Goal: Download file/media

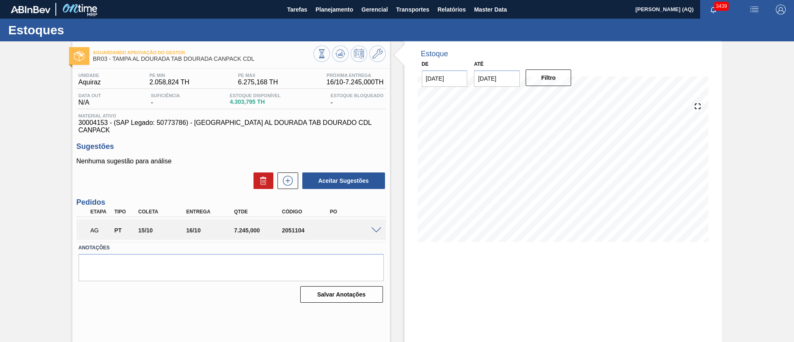
click at [490, 283] on div "Estoque De [DATE] Até [DATE] Filtro 24/11 Projeção de Estoque 3,834.539 [DOMAIN…" at bounding box center [562, 198] width 317 height 314
click at [459, 8] on span "Relatórios" at bounding box center [451, 10] width 28 height 10
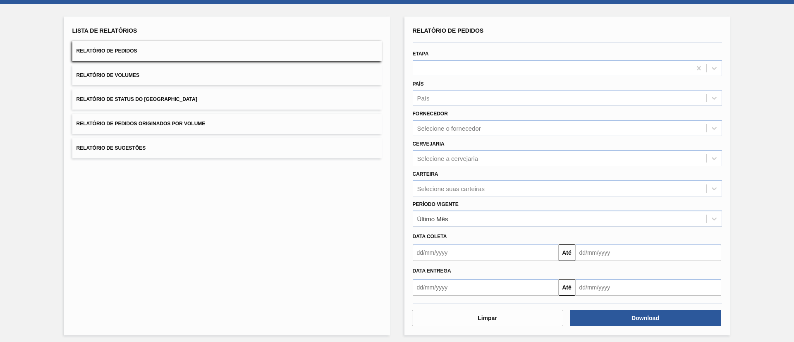
scroll to position [41, 0]
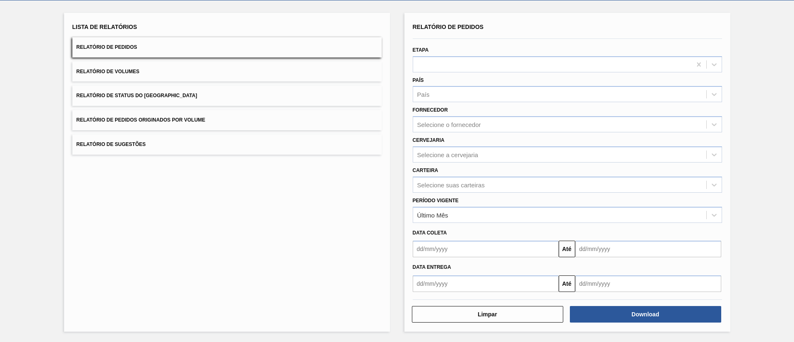
click at [526, 193] on div "Período Vigente Último Mês" at bounding box center [567, 208] width 316 height 30
click at [514, 186] on div "Selecione suas carteiras" at bounding box center [559, 185] width 293 height 12
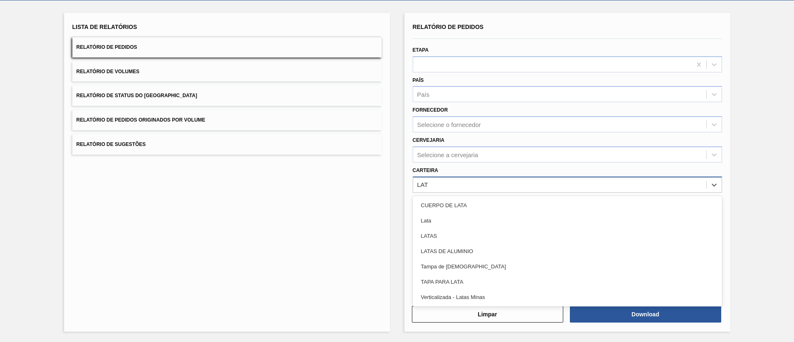
type input "LATA"
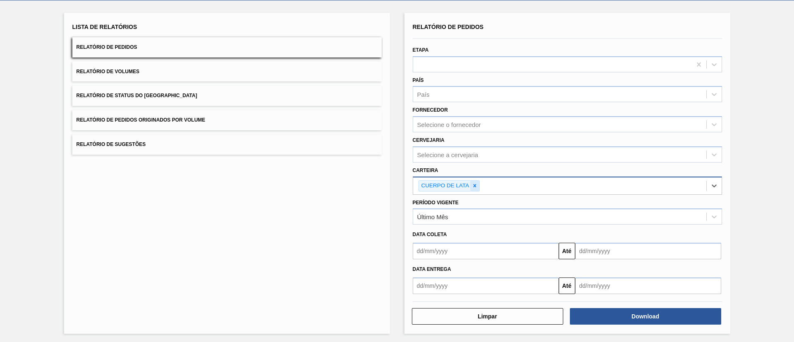
click at [473, 183] on icon at bounding box center [475, 186] width 6 height 6
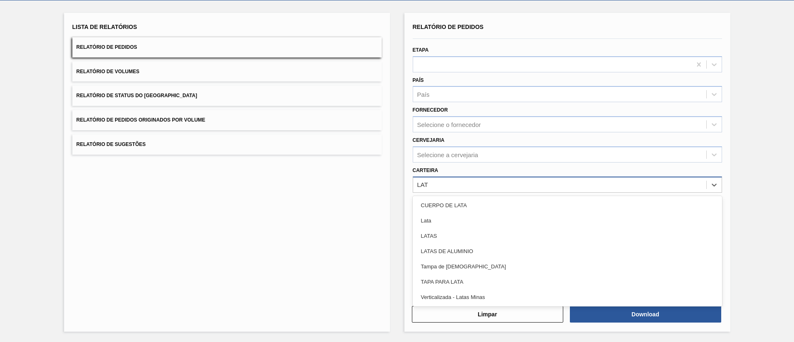
type input "LATA"
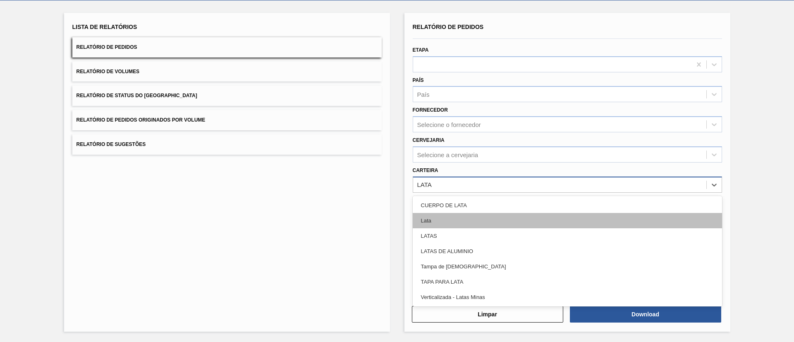
click at [474, 221] on div "Lata" at bounding box center [567, 220] width 309 height 15
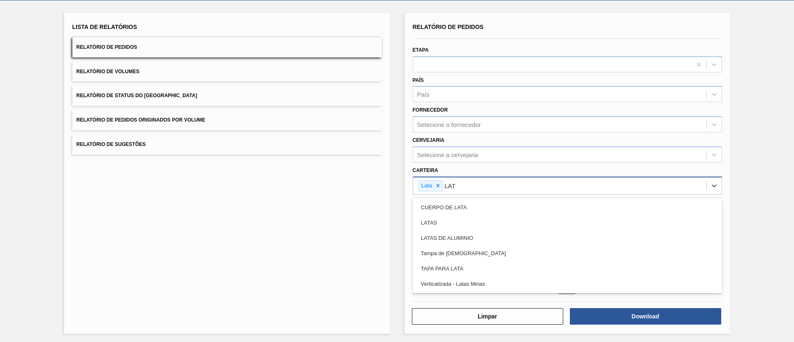
type input "LATA"
click at [474, 221] on div "LATAS" at bounding box center [567, 222] width 309 height 15
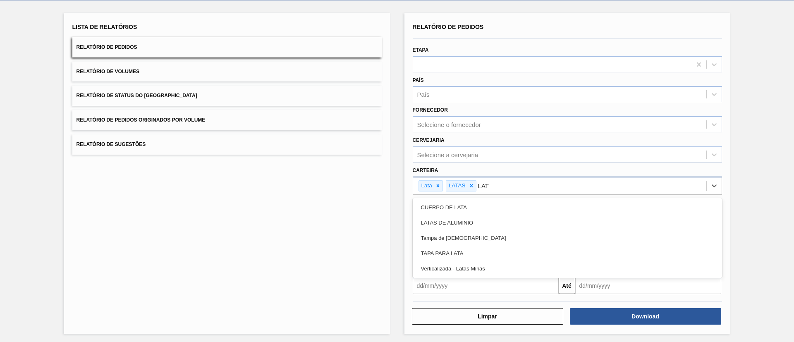
type input "LATA"
click at [474, 221] on div "LATAS DE ALUMINIO" at bounding box center [567, 222] width 309 height 15
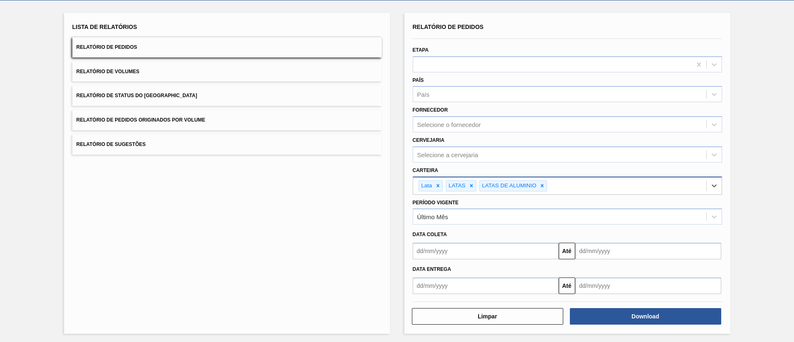
click at [474, 222] on div "Último Mês" at bounding box center [559, 217] width 293 height 12
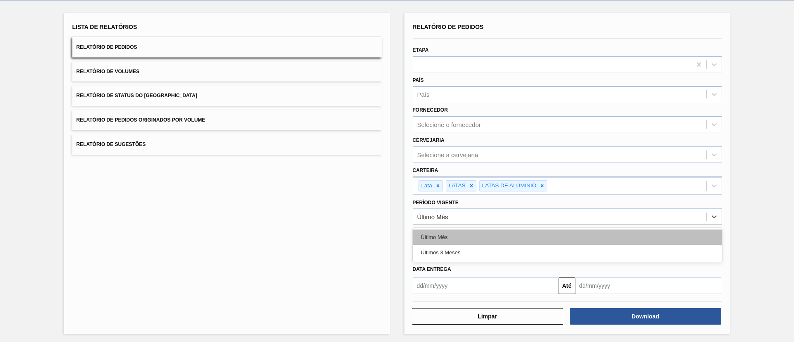
click at [498, 233] on div "Último Mês" at bounding box center [567, 236] width 309 height 15
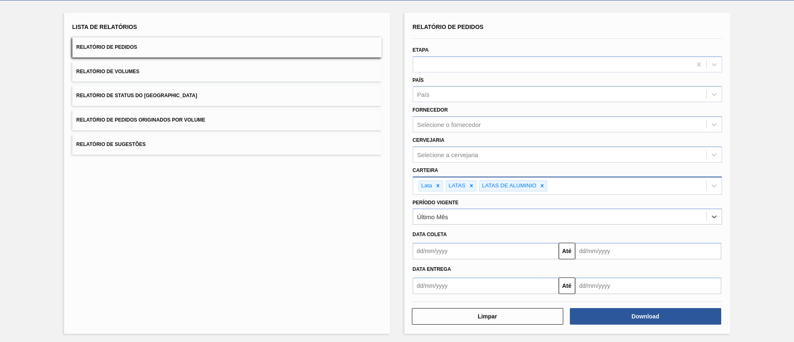
click at [494, 257] on input "text" at bounding box center [486, 251] width 146 height 17
click at [768, 233] on div "Lista de Relatórios Relatório de Pedidos Relatório de Volumes Relatório de Stat…" at bounding box center [397, 171] width 794 height 343
click at [516, 253] on input "text" at bounding box center [486, 251] width 146 height 17
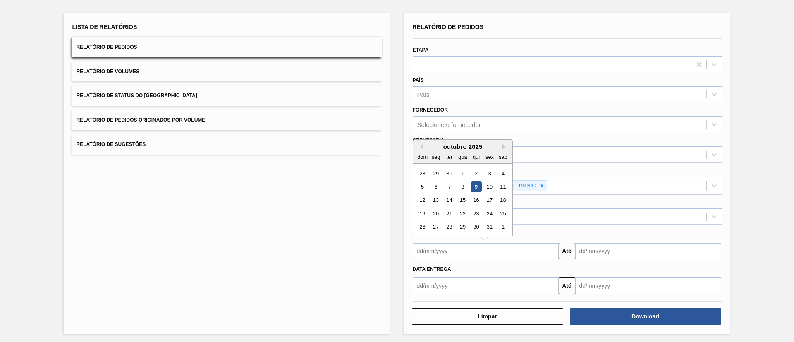
drag, startPoint x: 458, startPoint y: 172, endPoint x: 465, endPoint y: 186, distance: 16.3
click at [458, 172] on div "1" at bounding box center [462, 173] width 11 height 11
type input "[DATE]"
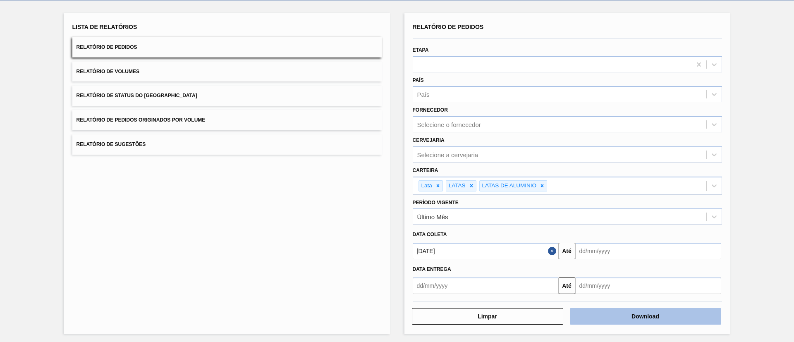
click at [610, 310] on button "Download" at bounding box center [645, 316] width 151 height 17
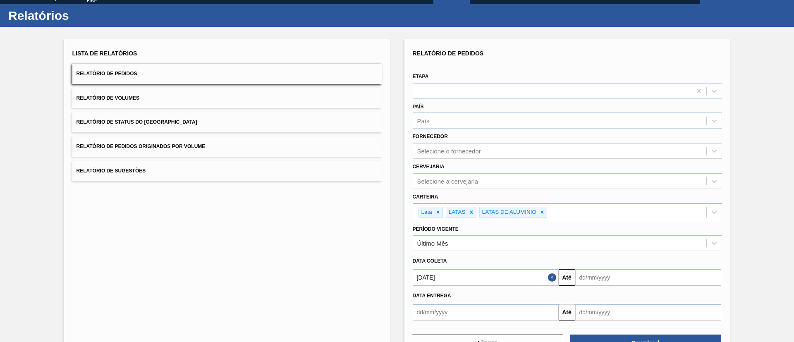
scroll to position [0, 0]
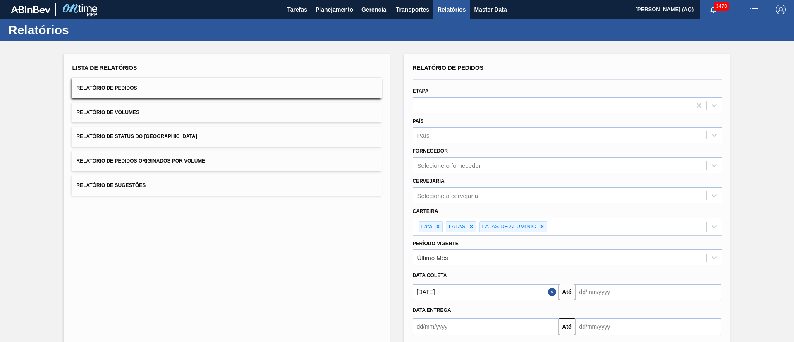
click at [237, 116] on button "Relatório de Volumes" at bounding box center [226, 113] width 309 height 20
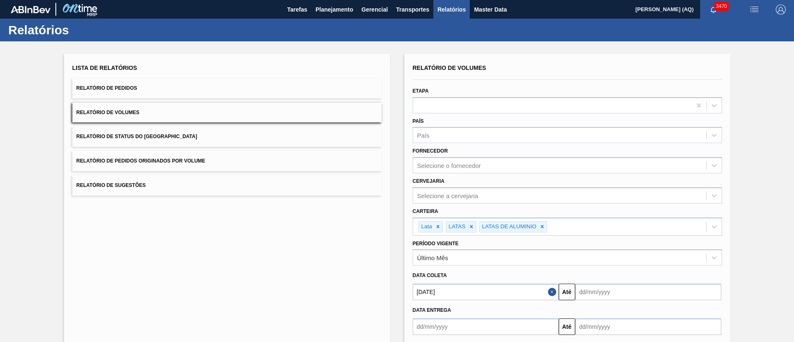
click at [148, 114] on button "Relatório de Volumes" at bounding box center [226, 113] width 309 height 20
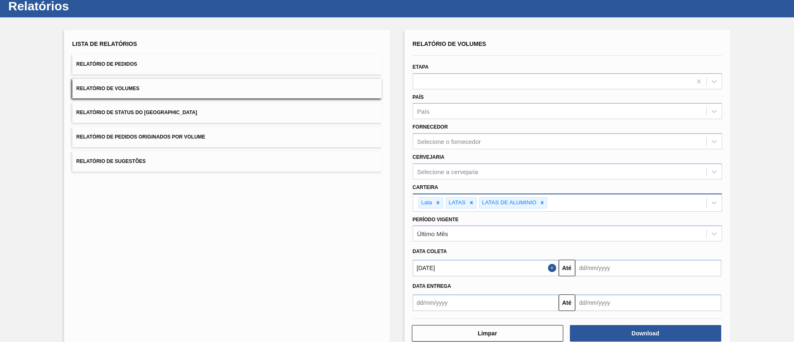
scroll to position [43, 0]
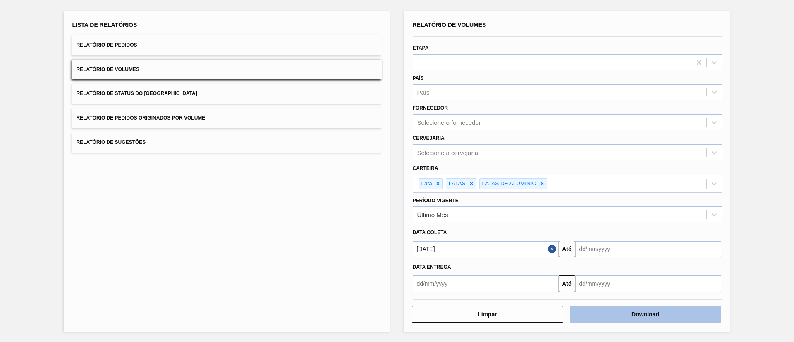
click at [644, 315] on button "Download" at bounding box center [645, 314] width 151 height 17
